Goal: Task Accomplishment & Management: Use online tool/utility

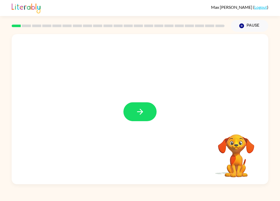
click at [140, 113] on icon "button" at bounding box center [139, 111] width 9 height 9
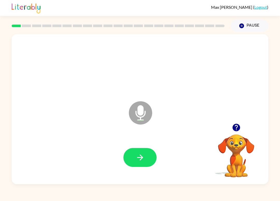
click at [143, 106] on icon at bounding box center [140, 113] width 23 height 23
click at [143, 161] on icon "button" at bounding box center [139, 157] width 9 height 9
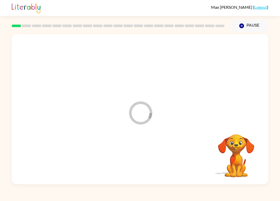
click at [97, 190] on div "Max Volik ( Logout ) Pause Pause Loader Your response is being sent to our grad…" at bounding box center [140, 100] width 280 height 201
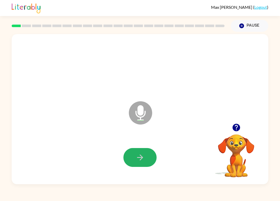
click at [143, 156] on icon "button" at bounding box center [139, 157] width 9 height 9
click at [133, 128] on icon "Microphone The Microphone is here when it is your turn to talk" at bounding box center [166, 119] width 78 height 39
click at [142, 154] on icon "button" at bounding box center [139, 157] width 9 height 9
click at [142, 161] on icon "button" at bounding box center [139, 157] width 9 height 9
click at [140, 155] on icon "button" at bounding box center [139, 157] width 9 height 9
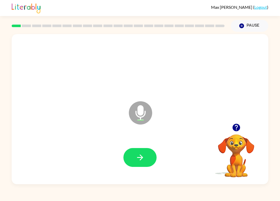
click at [150, 155] on button "button" at bounding box center [139, 157] width 33 height 19
click at [142, 157] on icon "button" at bounding box center [140, 158] width 6 height 6
click at [145, 158] on button "button" at bounding box center [139, 157] width 33 height 19
click at [141, 157] on icon "button" at bounding box center [140, 158] width 6 height 6
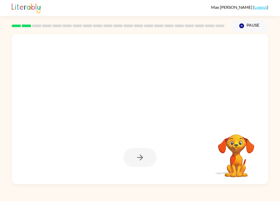
click at [145, 162] on div at bounding box center [139, 157] width 33 height 19
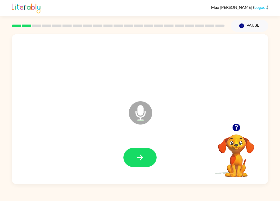
click at [146, 159] on button "button" at bounding box center [139, 157] width 33 height 19
click at [142, 154] on icon "button" at bounding box center [139, 157] width 9 height 9
click at [135, 155] on icon "button" at bounding box center [139, 157] width 9 height 9
click at [99, 200] on div "Max Volik ( Logout ) Pause Pause Microphone The Microphone is here when it is y…" at bounding box center [140, 100] width 280 height 201
click at [151, 151] on button "button" at bounding box center [139, 157] width 33 height 19
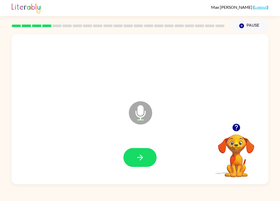
click at [141, 156] on icon "button" at bounding box center [140, 158] width 6 height 6
click at [142, 154] on icon "button" at bounding box center [139, 157] width 9 height 9
click at [141, 161] on icon "button" at bounding box center [139, 157] width 9 height 9
click at [239, 121] on div "Microphone The Microphone is here when it is your turn to talk" at bounding box center [140, 109] width 256 height 150
click at [151, 152] on button "button" at bounding box center [139, 157] width 33 height 19
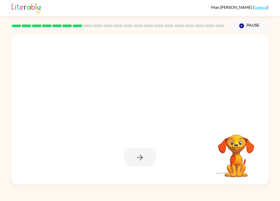
click at [191, 94] on div at bounding box center [127, 99] width 221 height 19
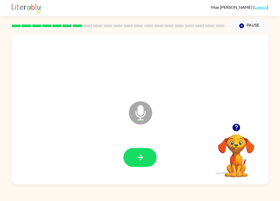
click at [145, 155] on button "button" at bounding box center [139, 157] width 33 height 19
click at [133, 154] on button "button" at bounding box center [139, 157] width 33 height 19
click at [138, 157] on icon "button" at bounding box center [139, 157] width 9 height 9
click at [141, 154] on icon "button" at bounding box center [139, 157] width 9 height 9
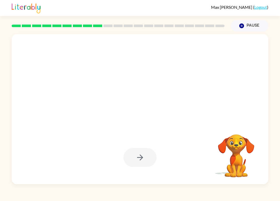
click at [136, 163] on div at bounding box center [139, 157] width 33 height 19
click at [135, 162] on div at bounding box center [139, 157] width 33 height 19
click at [145, 160] on div at bounding box center [139, 157] width 33 height 19
click at [148, 162] on div at bounding box center [139, 157] width 33 height 19
click at [142, 160] on div at bounding box center [139, 157] width 33 height 19
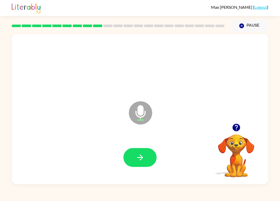
click at [148, 153] on button "button" at bounding box center [139, 157] width 33 height 19
click at [145, 167] on button "button" at bounding box center [139, 157] width 33 height 19
click at [146, 163] on button "button" at bounding box center [139, 157] width 33 height 19
click at [141, 154] on icon "button" at bounding box center [139, 157] width 9 height 9
click at [136, 157] on icon "button" at bounding box center [139, 157] width 9 height 9
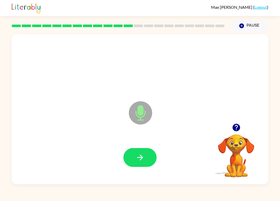
click at [141, 150] on button "button" at bounding box center [139, 157] width 33 height 19
click at [144, 156] on icon "button" at bounding box center [139, 157] width 9 height 9
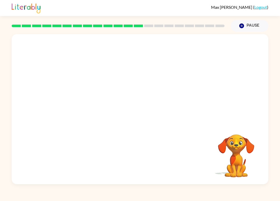
click at [244, 24] on button "Pause Pause" at bounding box center [249, 26] width 38 height 12
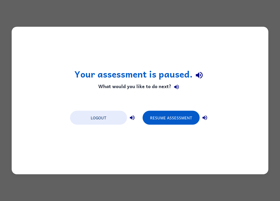
click at [182, 113] on button "Resume Assessment" at bounding box center [170, 118] width 57 height 14
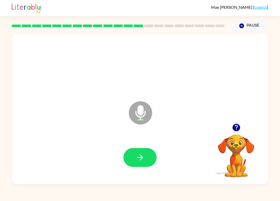
click at [140, 160] on icon "button" at bounding box center [140, 158] width 6 height 6
click at [141, 161] on icon "button" at bounding box center [139, 157] width 9 height 9
click at [147, 155] on button "button" at bounding box center [139, 157] width 33 height 19
click at [140, 165] on button "button" at bounding box center [139, 157] width 33 height 19
click at [130, 170] on div at bounding box center [140, 157] width 246 height 43
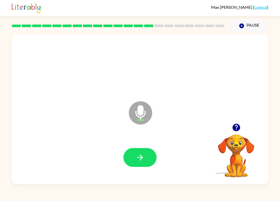
click at [141, 160] on icon "button" at bounding box center [139, 157] width 9 height 9
click at [138, 158] on icon "button" at bounding box center [140, 158] width 6 height 6
click at [143, 155] on icon "button" at bounding box center [139, 157] width 9 height 9
click at [138, 141] on div at bounding box center [140, 157] width 246 height 43
click at [144, 157] on icon "button" at bounding box center [139, 157] width 9 height 9
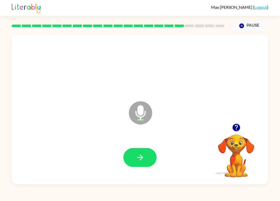
click at [141, 160] on icon "button" at bounding box center [140, 158] width 6 height 6
click at [152, 154] on button "button" at bounding box center [139, 157] width 33 height 19
click at [142, 157] on icon "button" at bounding box center [140, 158] width 6 height 6
click at [152, 158] on button "button" at bounding box center [139, 157] width 33 height 19
click at [147, 156] on button "button" at bounding box center [139, 157] width 33 height 19
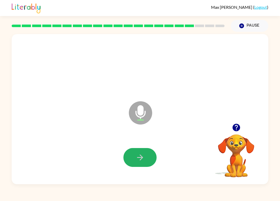
click at [143, 151] on button "button" at bounding box center [139, 157] width 33 height 19
click at [147, 156] on button "button" at bounding box center [139, 157] width 33 height 19
click at [146, 155] on button "button" at bounding box center [139, 157] width 33 height 19
click at [156, 148] on div at bounding box center [140, 157] width 246 height 43
click at [141, 162] on icon "button" at bounding box center [139, 157] width 9 height 9
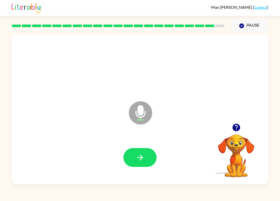
click at [146, 160] on button "button" at bounding box center [139, 157] width 33 height 19
click at [139, 158] on icon "button" at bounding box center [139, 157] width 9 height 9
click at [150, 155] on button "button" at bounding box center [139, 157] width 33 height 19
click at [149, 158] on button "button" at bounding box center [139, 157] width 33 height 19
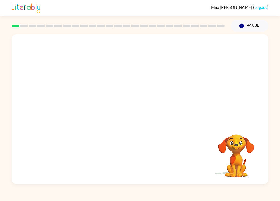
click at [253, 30] on button "Pause Pause" at bounding box center [249, 26] width 38 height 12
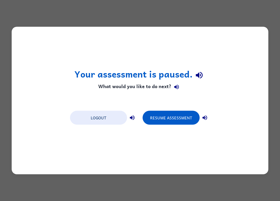
click at [189, 119] on button "Resume Assessment" at bounding box center [170, 118] width 57 height 14
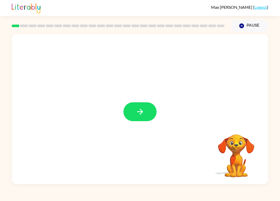
click at [142, 115] on icon "button" at bounding box center [139, 111] width 9 height 9
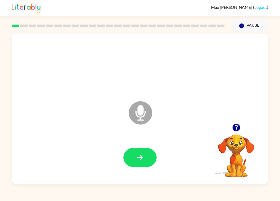
click at [151, 157] on button "button" at bounding box center [139, 157] width 33 height 19
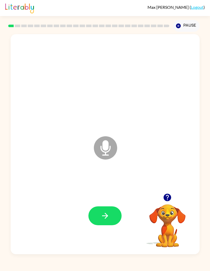
click at [104, 157] on icon at bounding box center [105, 147] width 23 height 23
click at [109, 150] on icon at bounding box center [105, 147] width 23 height 23
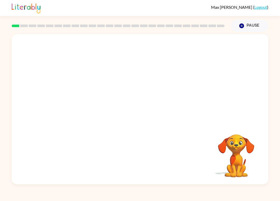
click at [108, 200] on div "Max Volik ( Logout ) Pause Pause Your browser must support playing .mp4 files t…" at bounding box center [140, 100] width 280 height 201
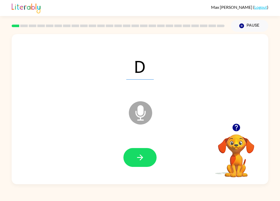
click at [131, 161] on button "button" at bounding box center [139, 157] width 33 height 19
click at [145, 162] on button "button" at bounding box center [139, 157] width 33 height 19
